Goal: Transaction & Acquisition: Purchase product/service

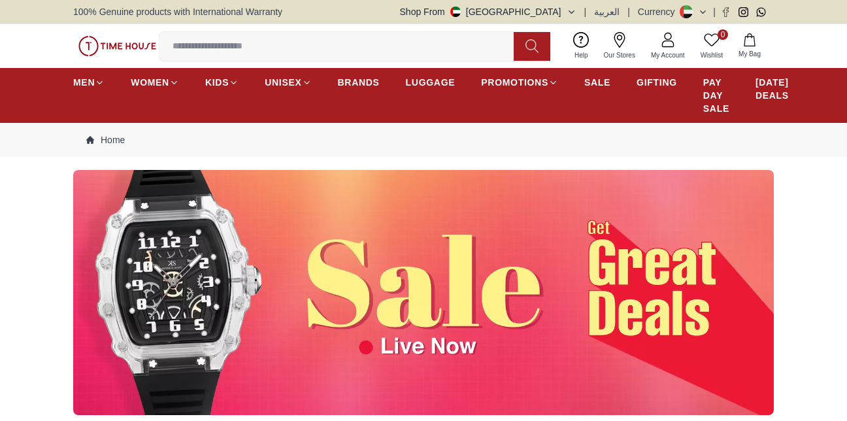
click at [296, 46] on input at bounding box center [342, 46] width 365 height 26
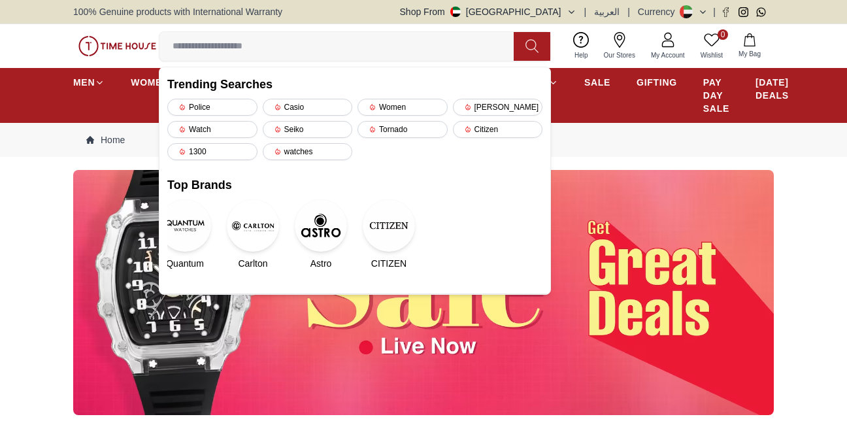
paste input "**********"
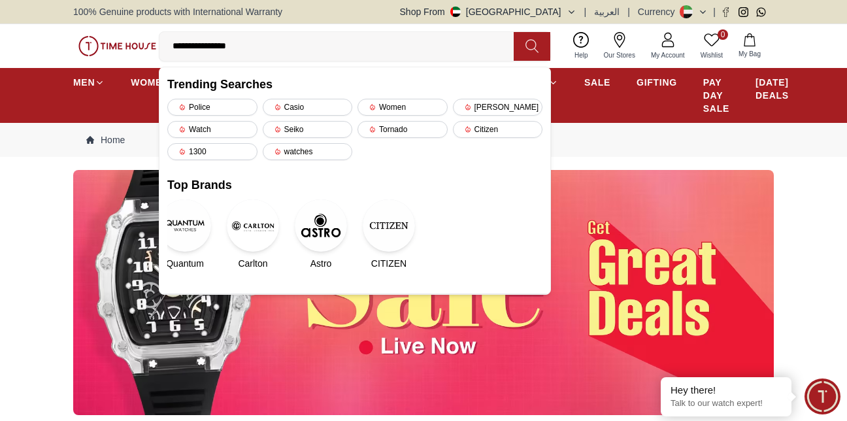
type input "**********"
click at [528, 47] on icon at bounding box center [532, 46] width 13 height 15
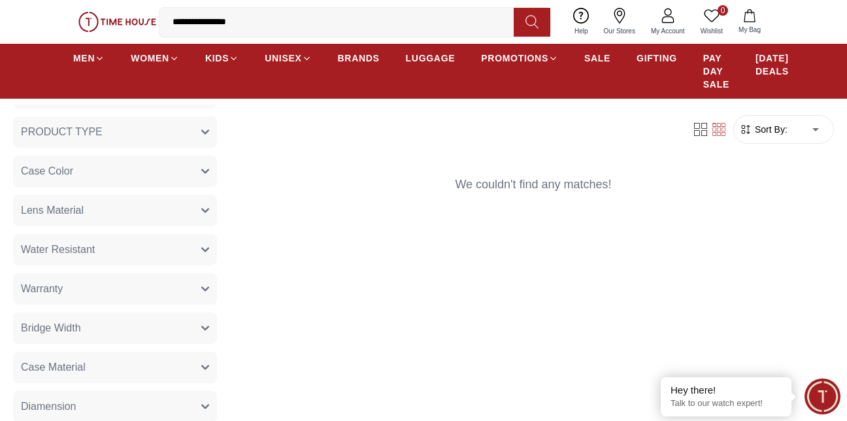
scroll to position [392, 0]
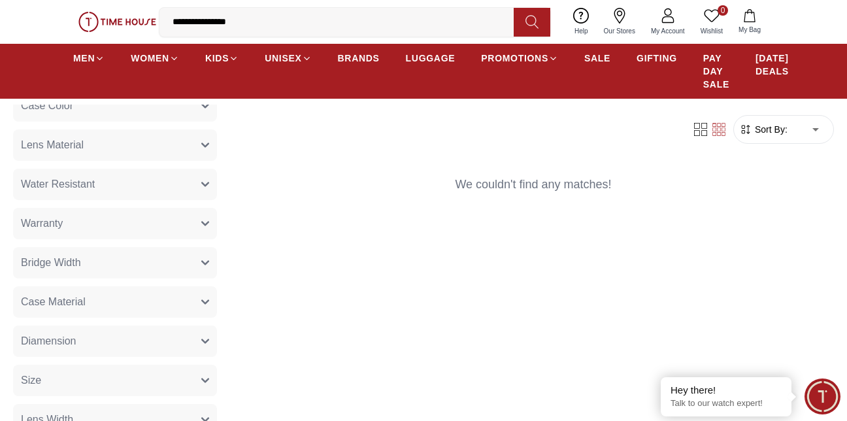
click at [155, 268] on button "Bridge Width" at bounding box center [115, 262] width 204 height 31
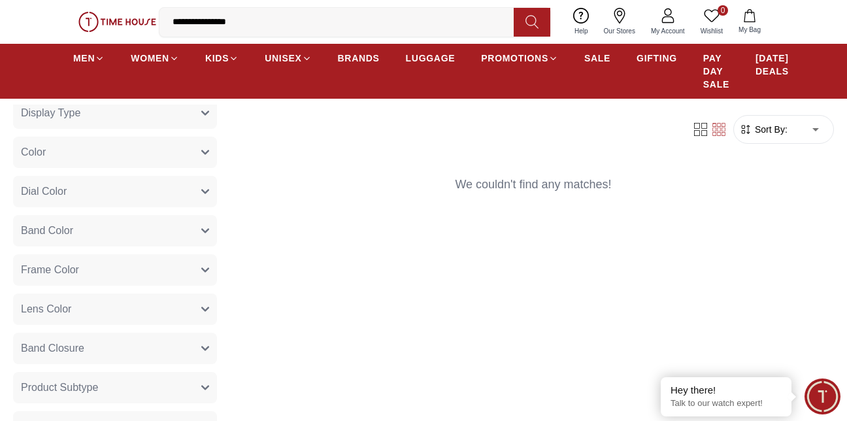
scroll to position [850, 0]
click at [95, 224] on button "Band Color" at bounding box center [115, 229] width 204 height 31
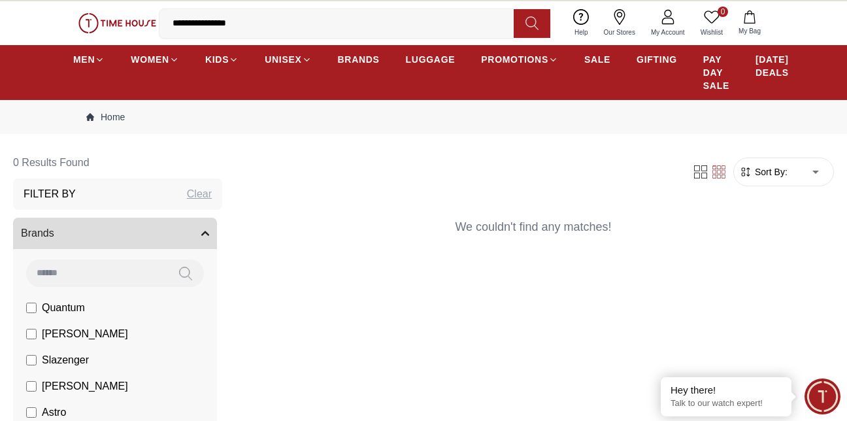
scroll to position [0, 0]
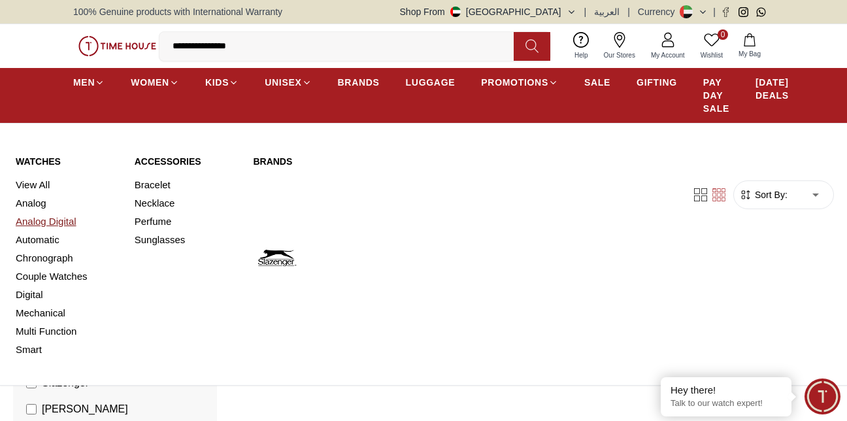
click at [60, 222] on link "Analog Digital" at bounding box center [67, 222] width 103 height 18
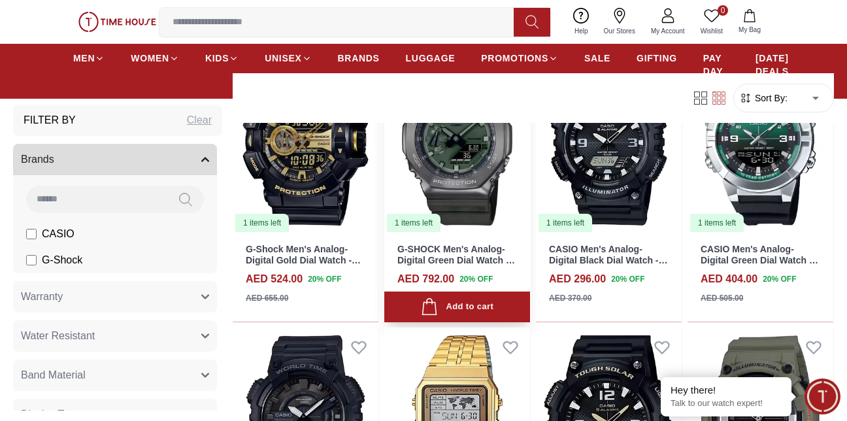
scroll to position [196, 0]
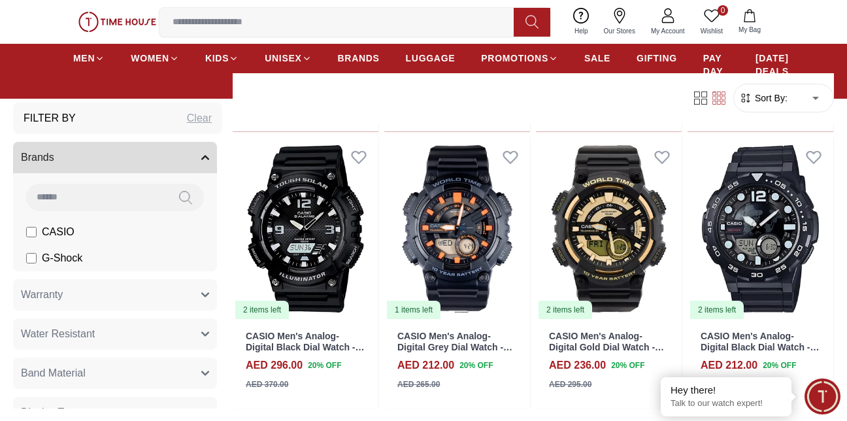
click at [311, 24] on input at bounding box center [342, 22] width 365 height 26
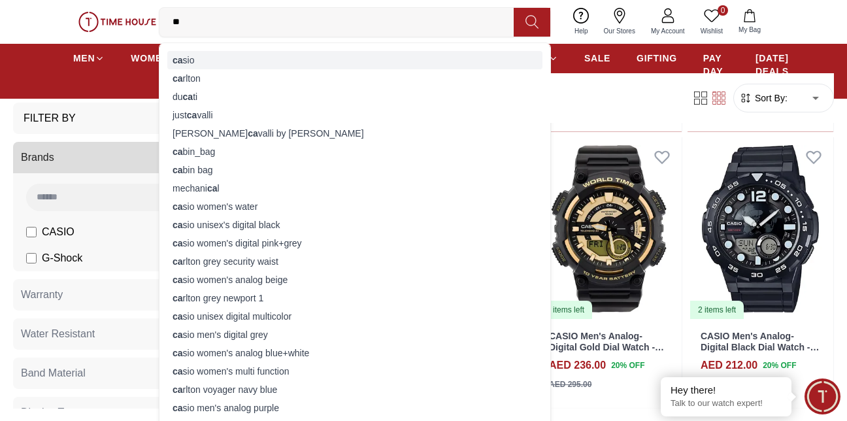
type input "**"
click at [212, 56] on div "ca sio" at bounding box center [354, 60] width 375 height 18
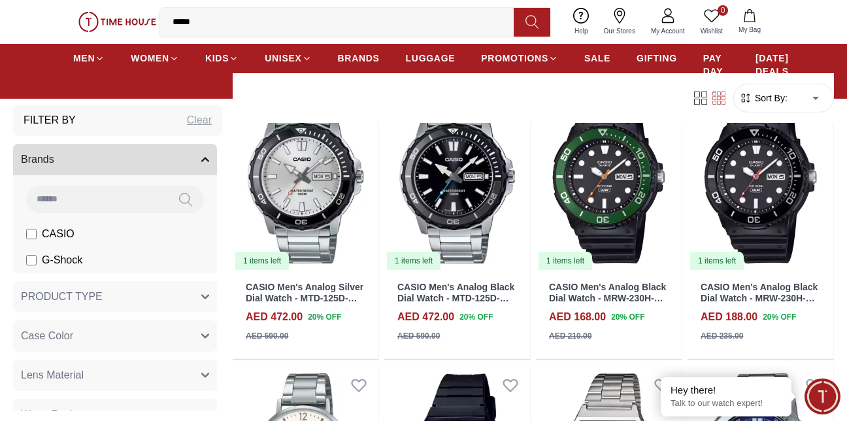
scroll to position [1177, 0]
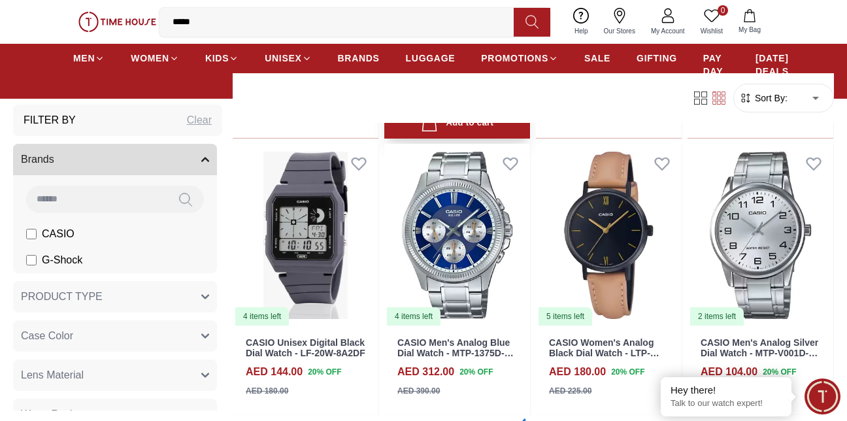
scroll to position [2616, 0]
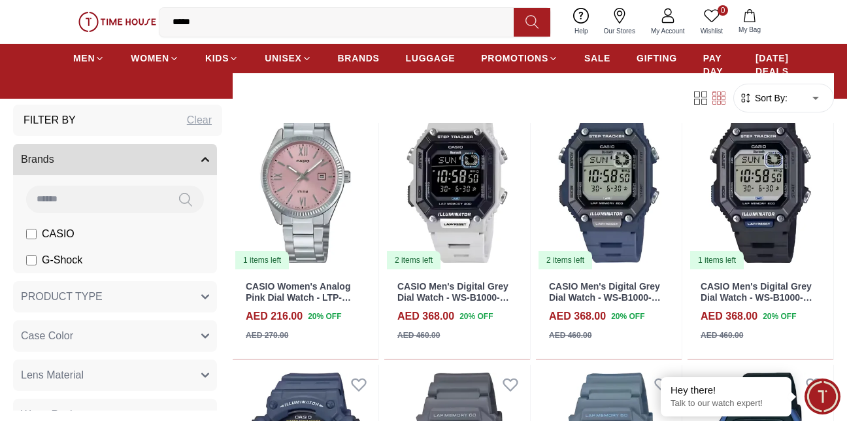
scroll to position [3269, 0]
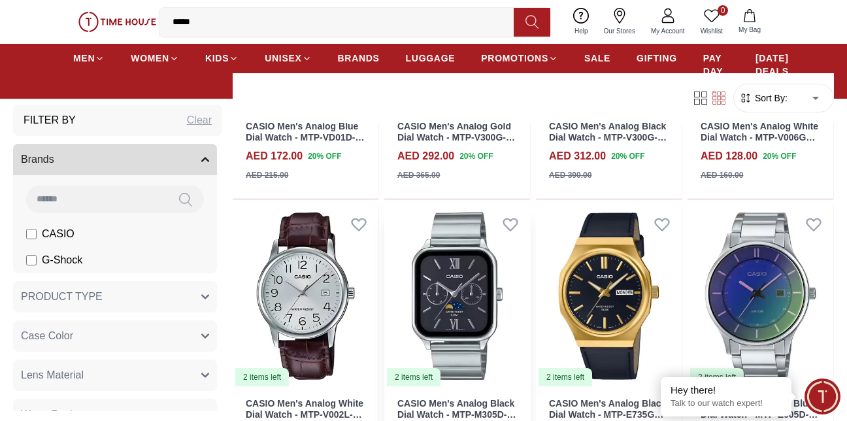
scroll to position [5388, 0]
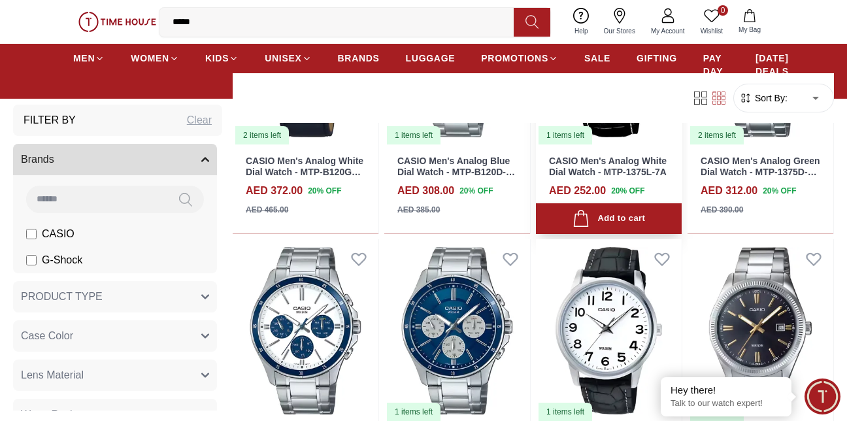
scroll to position [6800, 0]
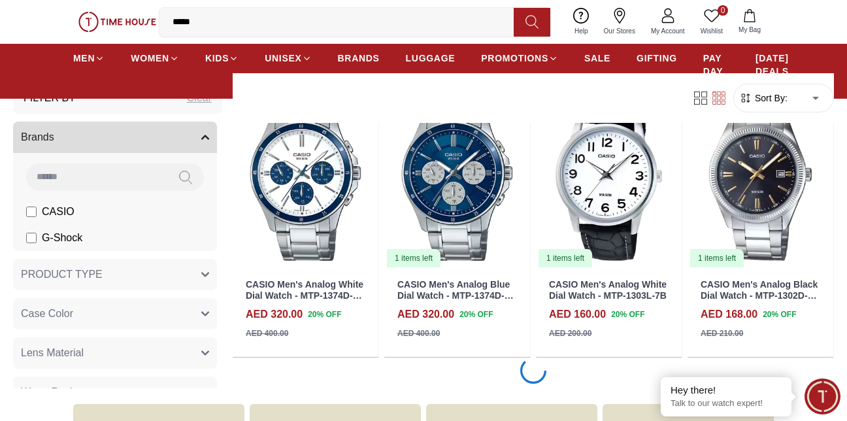
scroll to position [6851, 0]
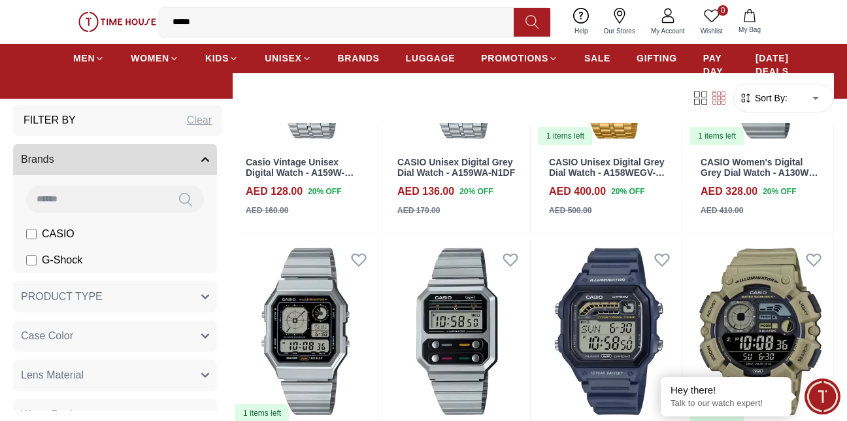
scroll to position [9475, 0]
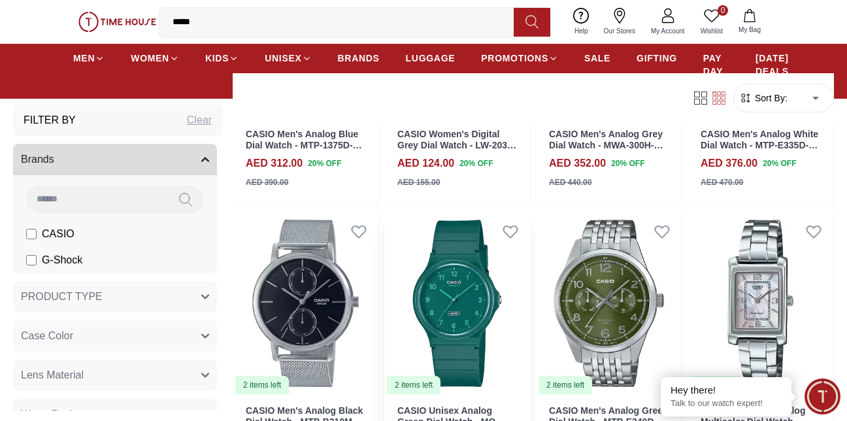
scroll to position [10985, 0]
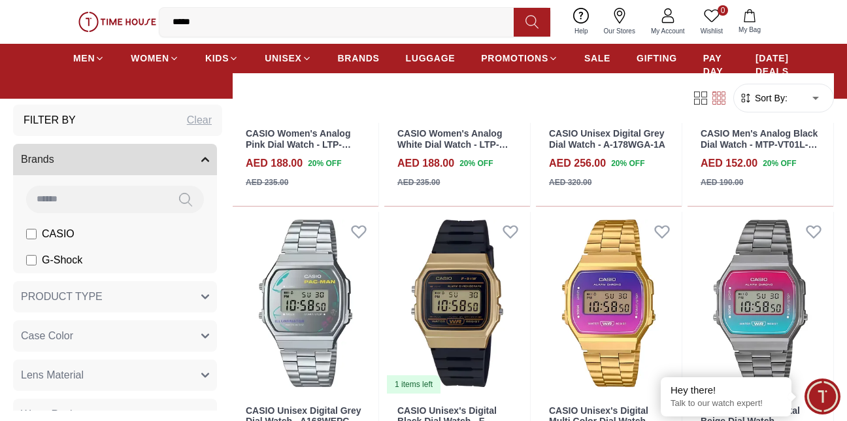
scroll to position [13731, 0]
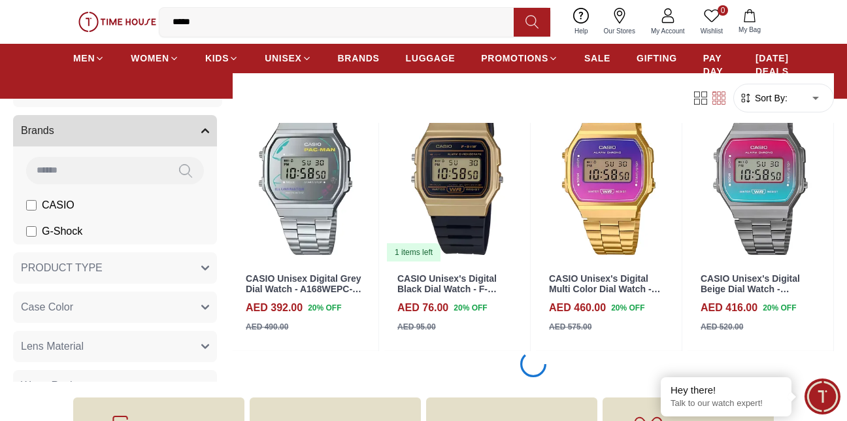
scroll to position [13948, 0]
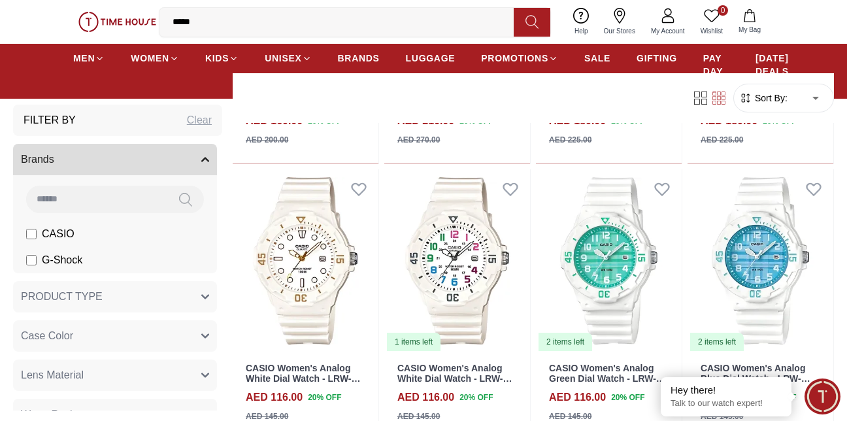
scroll to position [16739, 0]
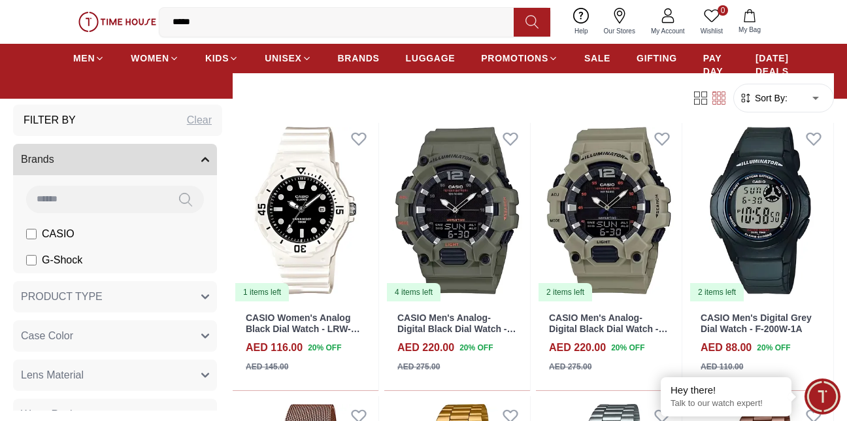
scroll to position [16543, 0]
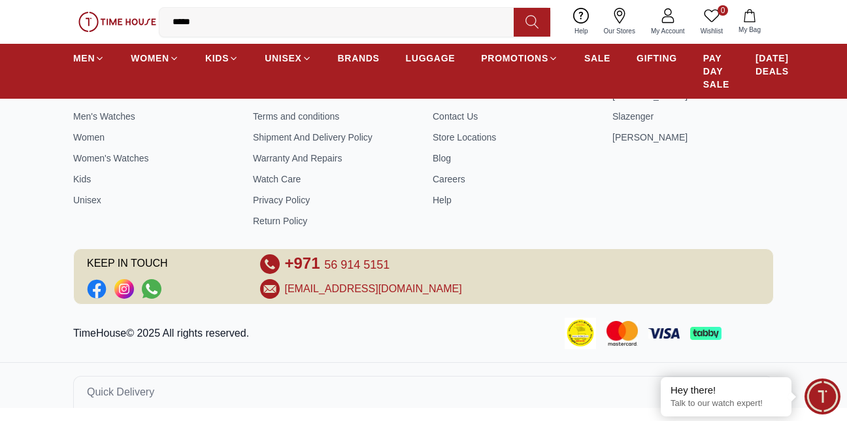
scroll to position [587, 0]
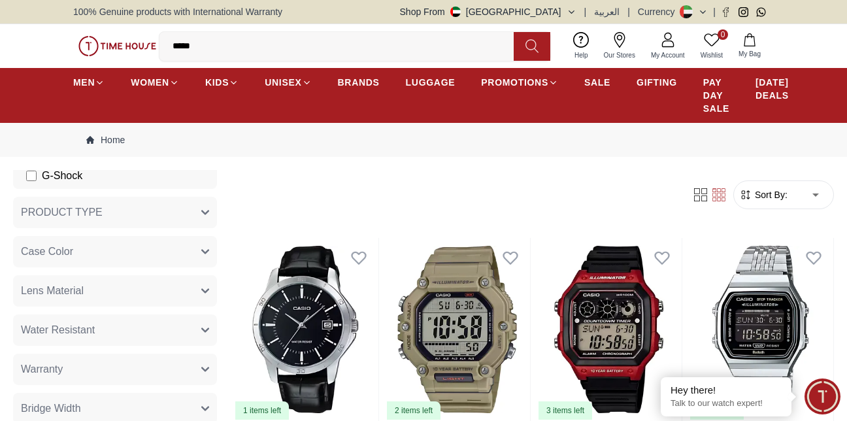
scroll to position [196, 0]
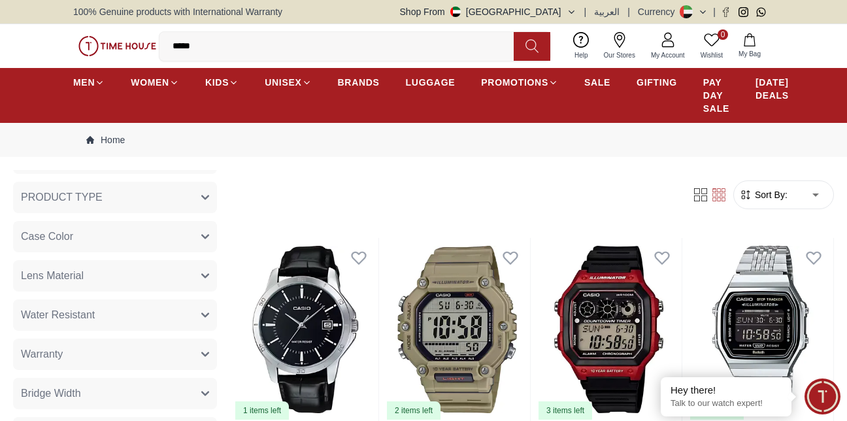
click at [202, 235] on icon "button" at bounding box center [205, 236] width 7 height 3
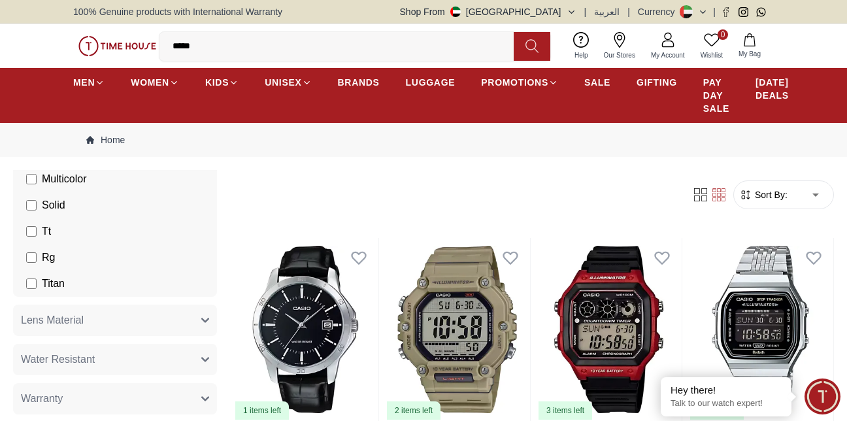
scroll to position [1308, 0]
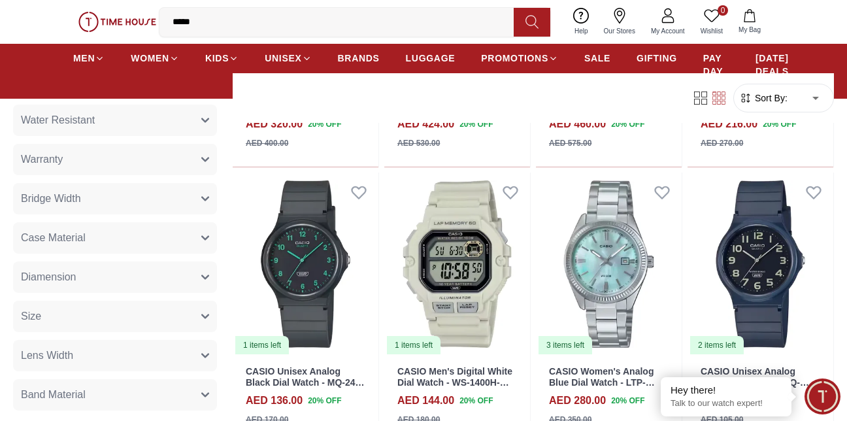
scroll to position [3112, 0]
